Goal: Transaction & Acquisition: Purchase product/service

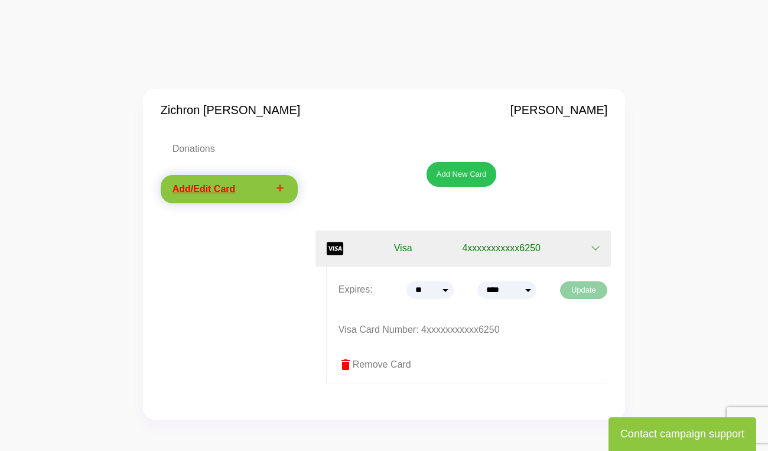
click at [583, 285] on button "Update" at bounding box center [583, 290] width 47 height 18
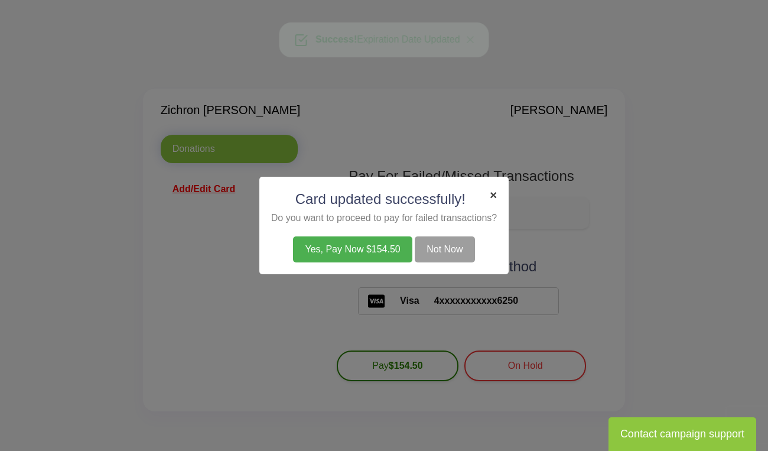
click at [497, 196] on span "×" at bounding box center [492, 195] width 7 height 14
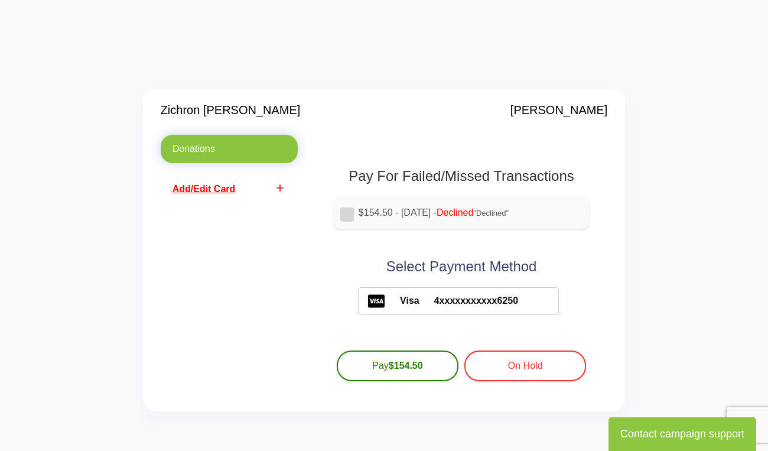
click at [222, 184] on span "Add/Edit Card" at bounding box center [203, 189] width 63 height 10
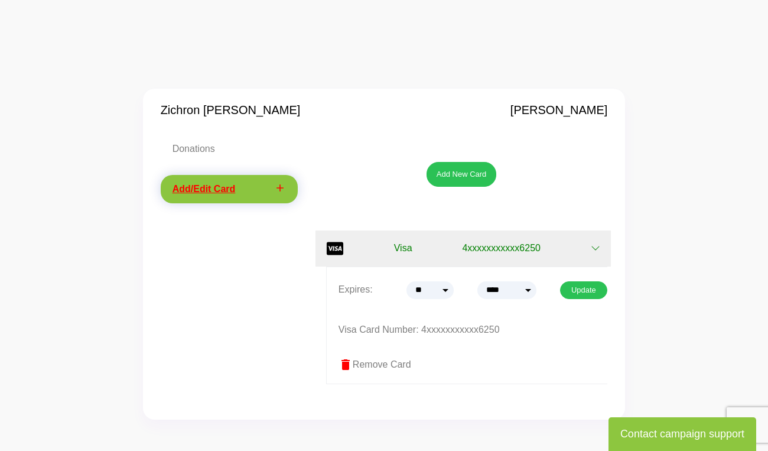
click at [560, 255] on button "Visa 4xxxxxxxxxxx6250" at bounding box center [462, 248] width 295 height 36
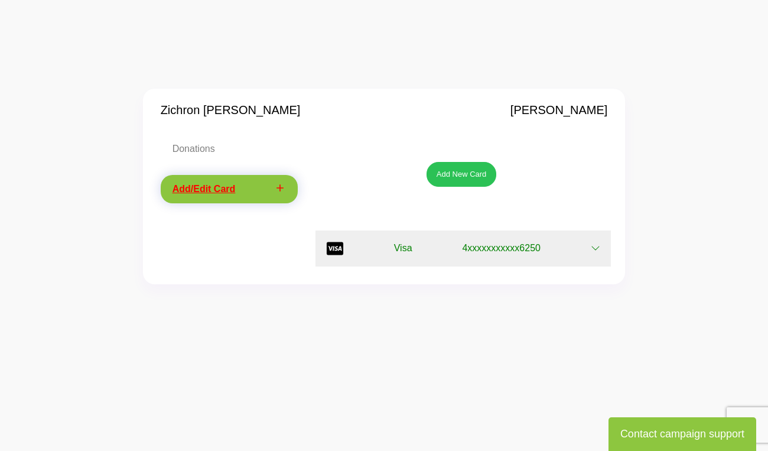
click at [560, 255] on button "Visa 4xxxxxxxxxxx6250" at bounding box center [462, 248] width 295 height 36
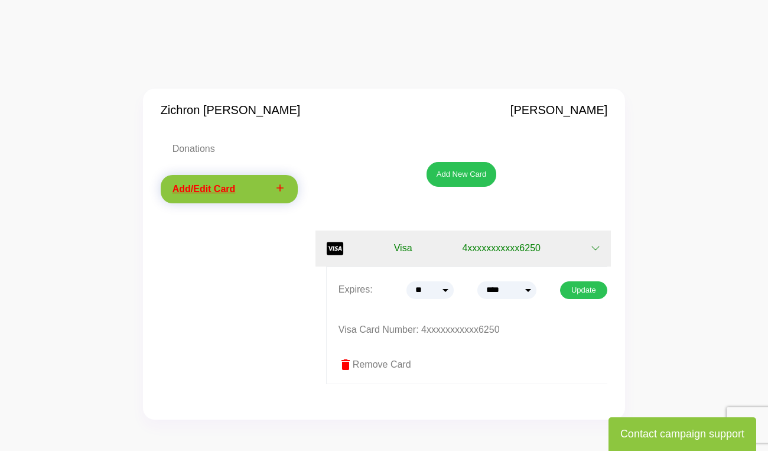
click at [384, 360] on label "delete Remove Card" at bounding box center [473, 364] width 270 height 14
click at [347, 362] on span "delete" at bounding box center [345, 364] width 14 height 14
click at [468, 174] on button "Add New Card" at bounding box center [461, 174] width 70 height 25
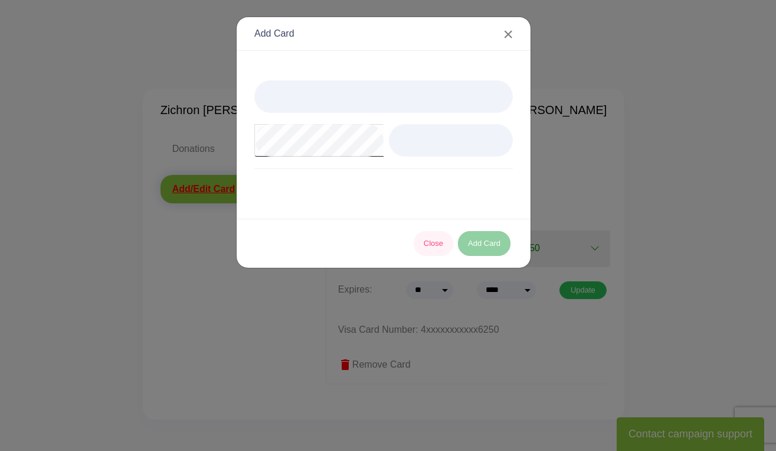
click at [481, 243] on button "Add Card" at bounding box center [484, 243] width 53 height 25
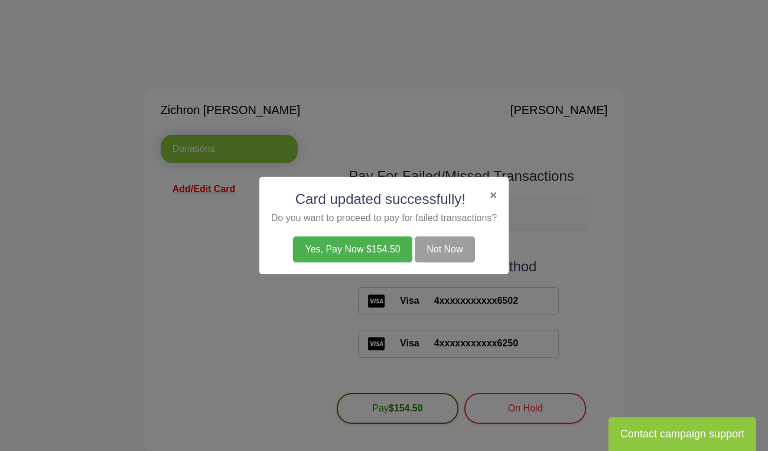
click at [377, 254] on button "Yes, Pay Now $154.50" at bounding box center [352, 249] width 119 height 26
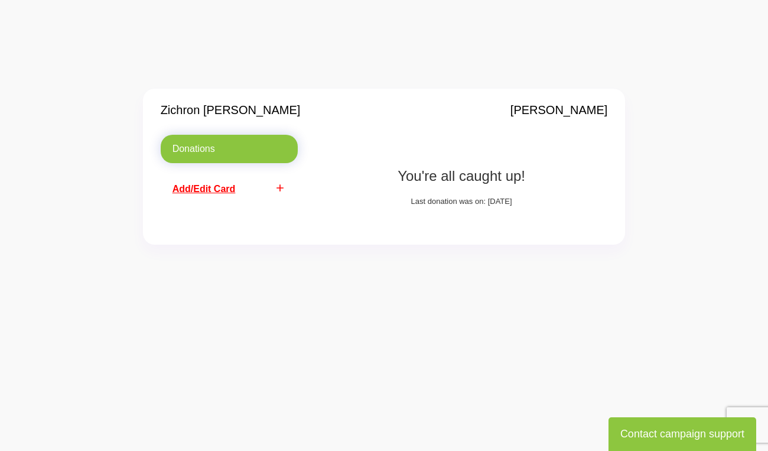
click at [237, 190] on link "add Add/Edit Card" at bounding box center [229, 189] width 137 height 28
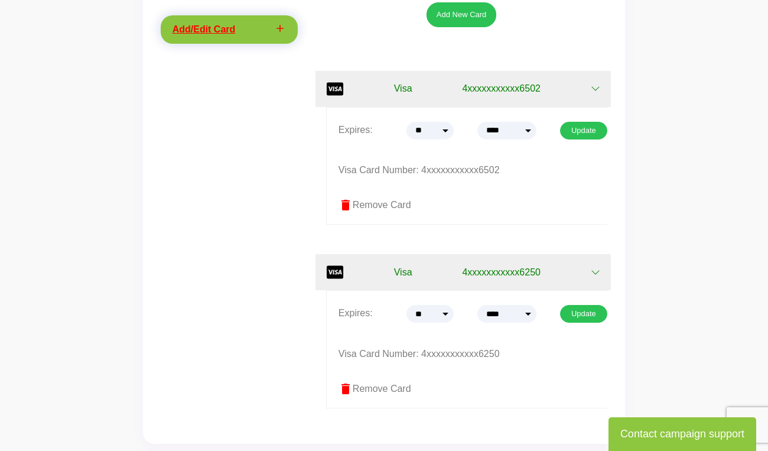
scroll to position [161, 0]
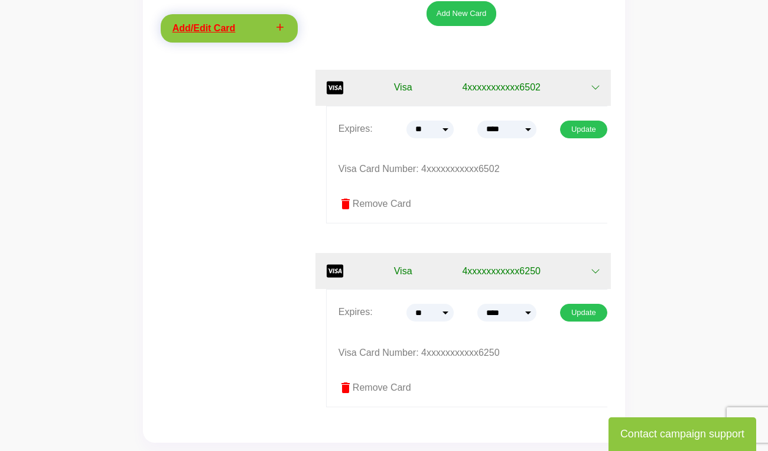
click at [386, 386] on label "delete Remove Card" at bounding box center [473, 387] width 270 height 14
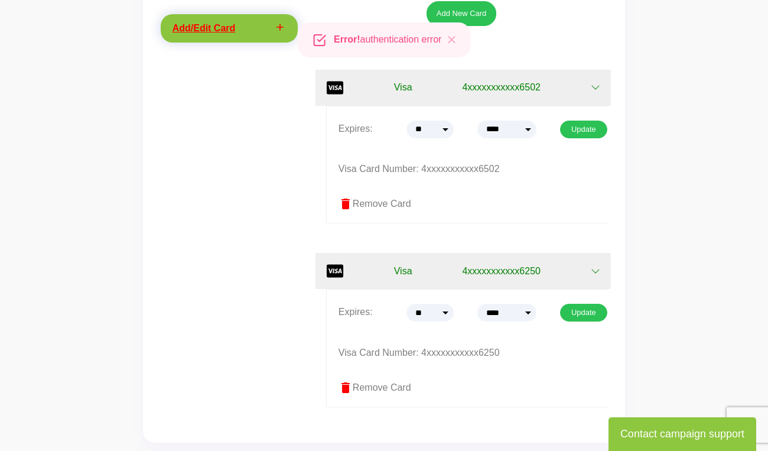
click at [386, 386] on label "delete Remove Card" at bounding box center [473, 387] width 270 height 14
